Goal: Task Accomplishment & Management: Complete application form

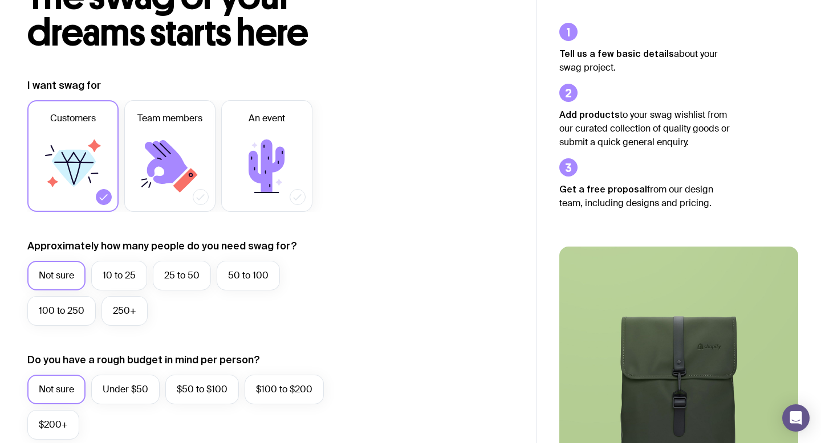
scroll to position [95, 0]
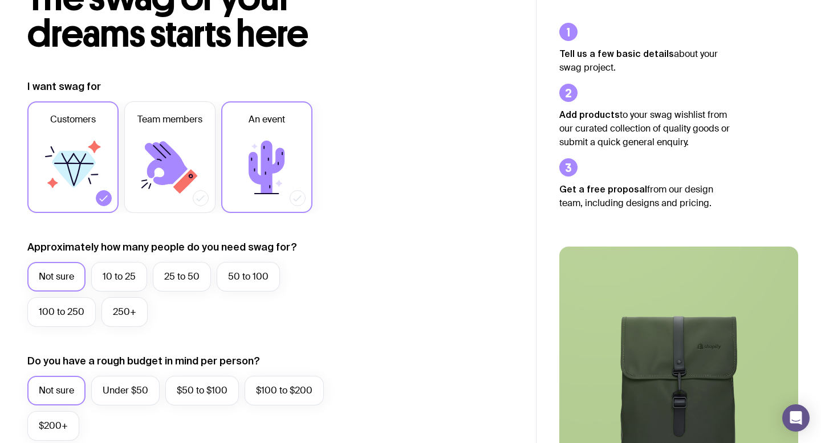
click at [300, 138] on label "An event" at bounding box center [266, 157] width 91 height 112
click at [0, 0] on input "An event" at bounding box center [0, 0] width 0 height 0
click at [98, 179] on icon at bounding box center [73, 167] width 68 height 68
click at [0, 0] on input "Customers" at bounding box center [0, 0] width 0 height 0
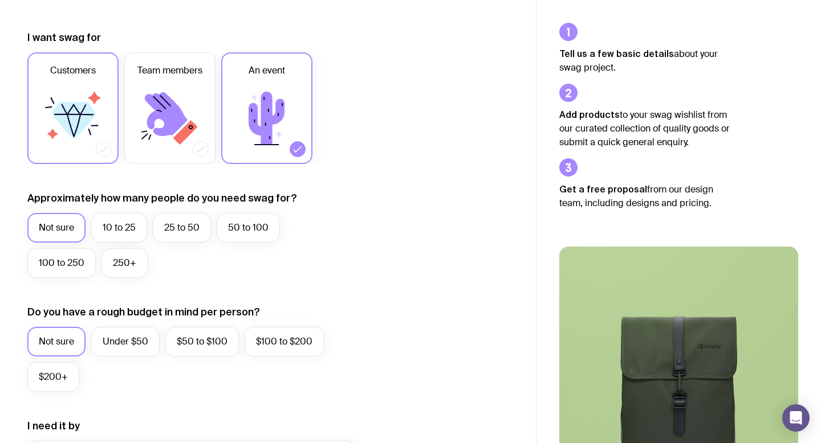
scroll to position [145, 0]
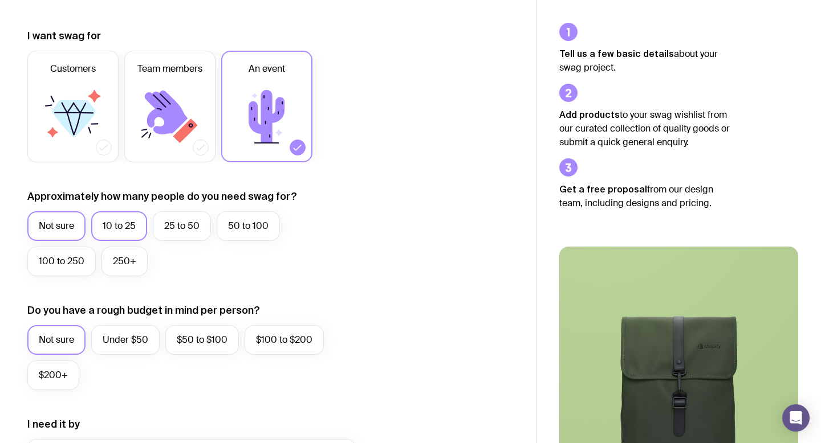
click at [112, 223] on label "10 to 25" at bounding box center [119, 226] width 56 height 30
click at [0, 0] on input "10 to 25" at bounding box center [0, 0] width 0 height 0
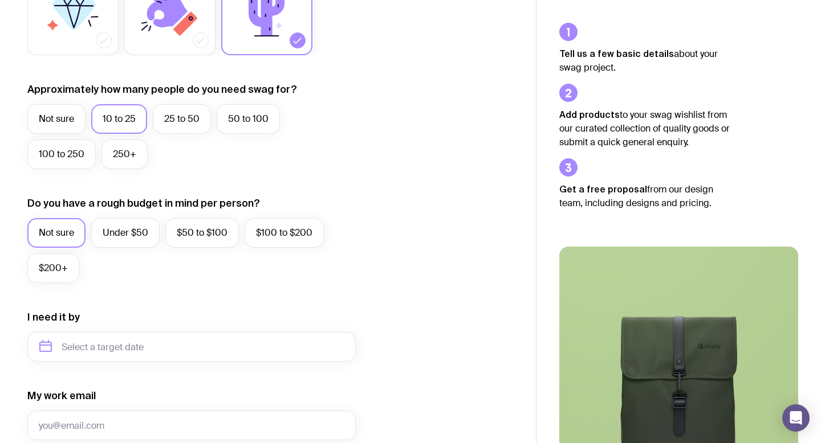
scroll to position [253, 0]
click at [140, 243] on label "Under $50" at bounding box center [125, 233] width 68 height 30
click at [0, 0] on input "Under $50" at bounding box center [0, 0] width 0 height 0
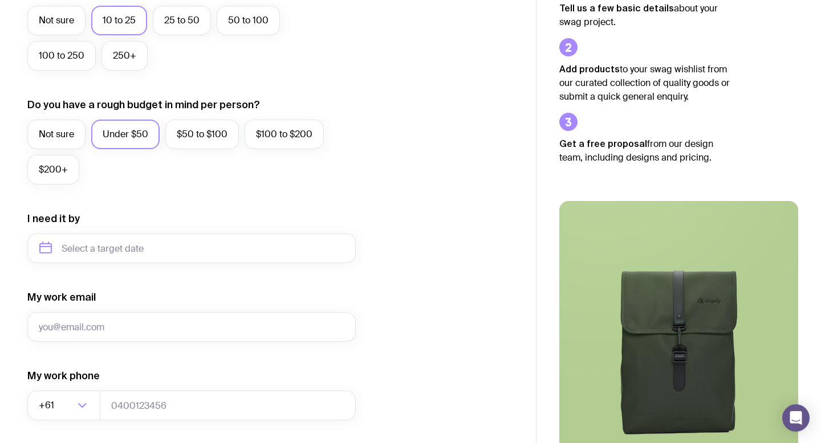
scroll to position [352, 0]
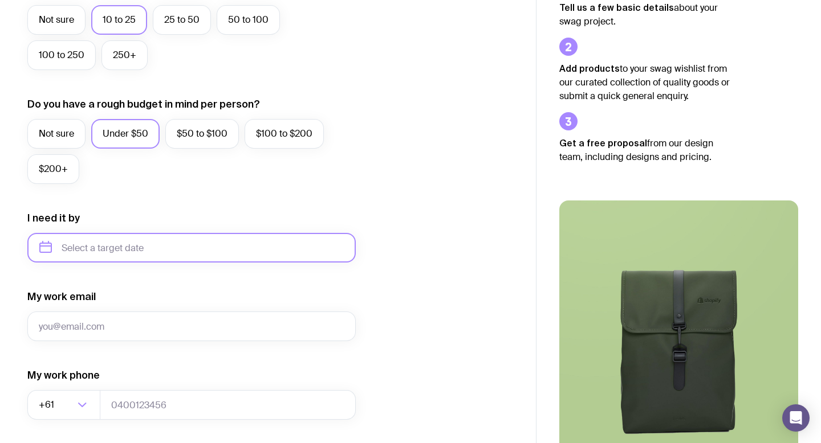
click at [182, 253] on input "text" at bounding box center [191, 248] width 328 height 30
click at [116, 383] on button "Nov" at bounding box center [100, 388] width 42 height 23
type input "[DATE]"
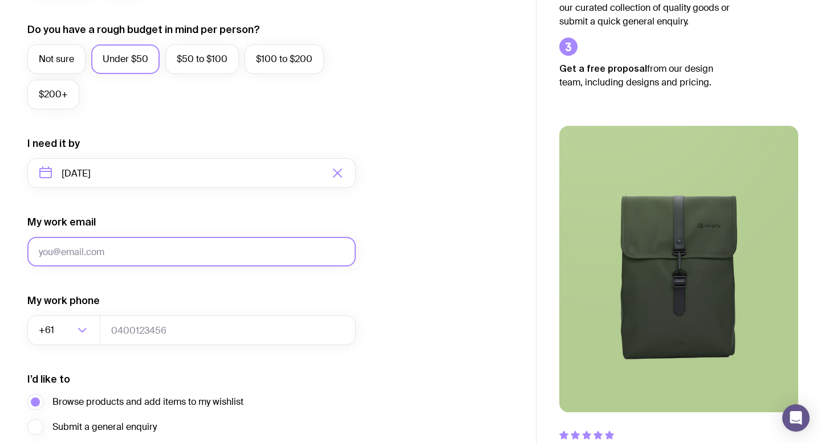
scroll to position [435, 0]
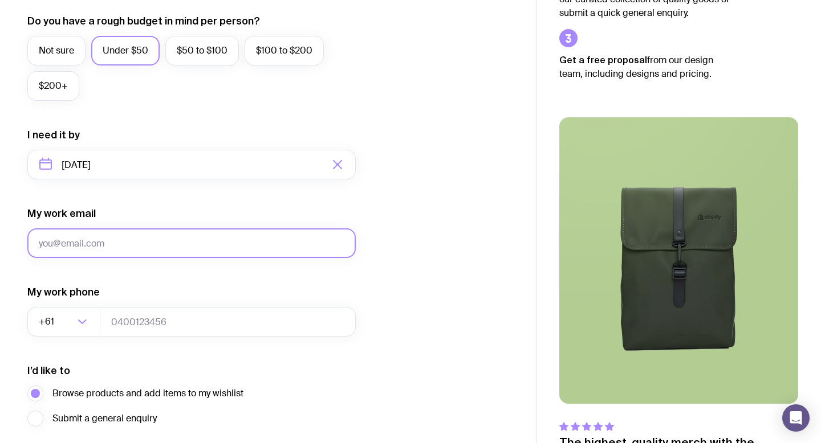
click at [138, 240] on input "My work email" at bounding box center [191, 243] width 328 height 30
type input "[PERSON_NAME][EMAIL_ADDRESS][PERSON_NAME]"
